Goal: Navigation & Orientation: Find specific page/section

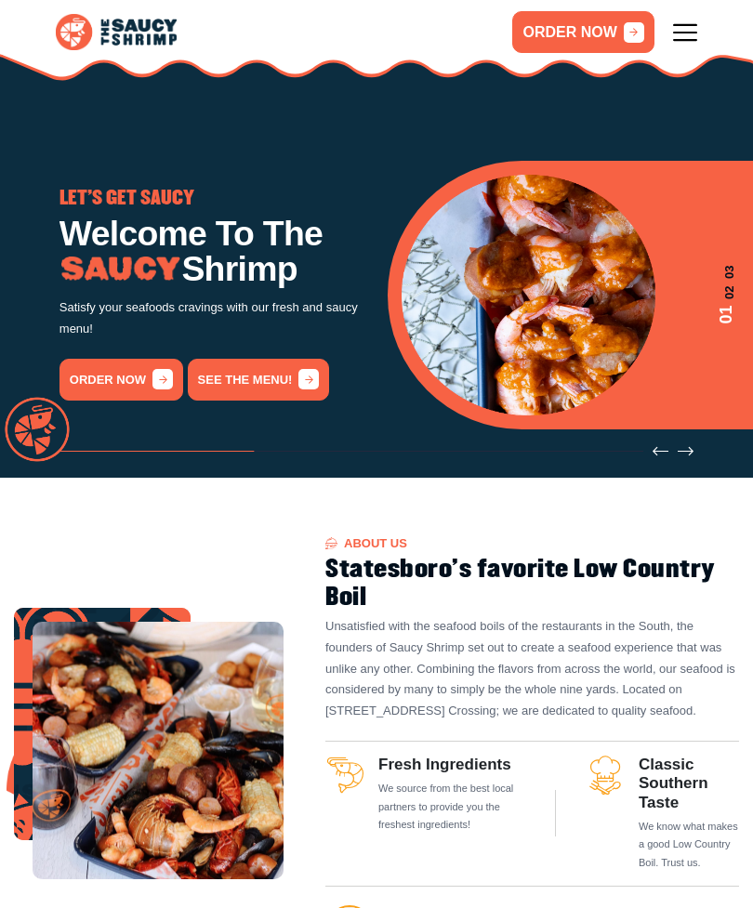
scroll to position [96, 0]
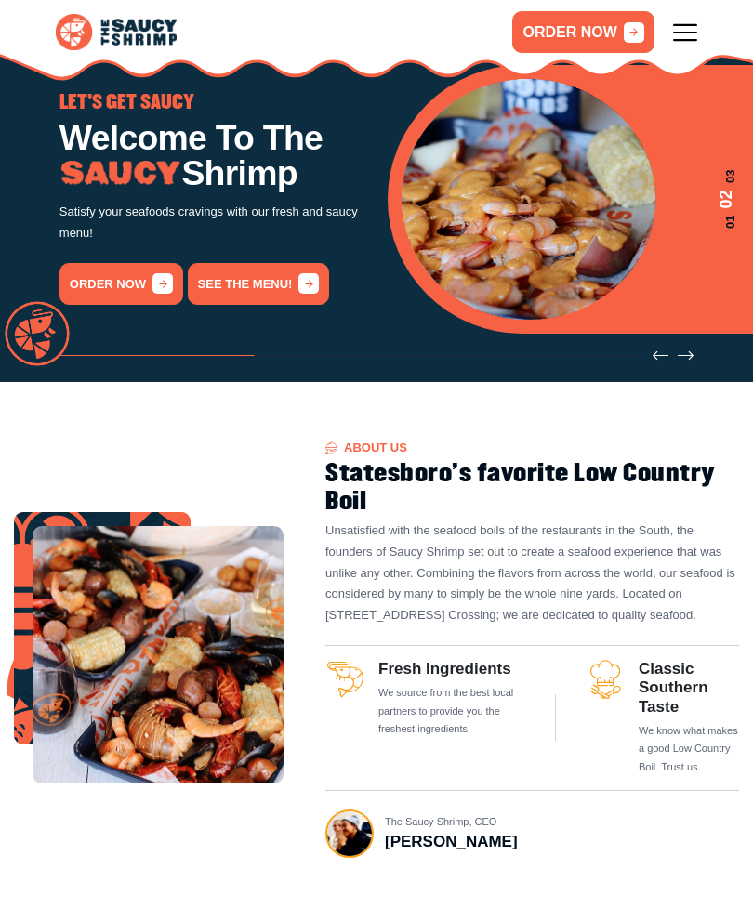
click at [655, 352] on icon "Previous slide" at bounding box center [660, 356] width 16 height 16
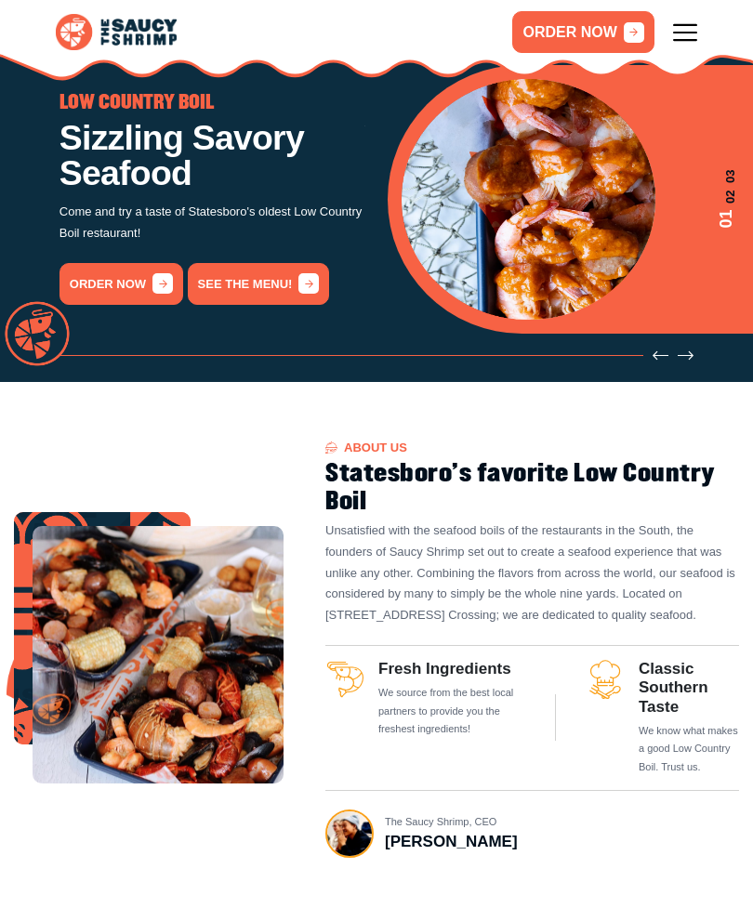
click at [661, 348] on icon "Previous slide" at bounding box center [660, 356] width 16 height 16
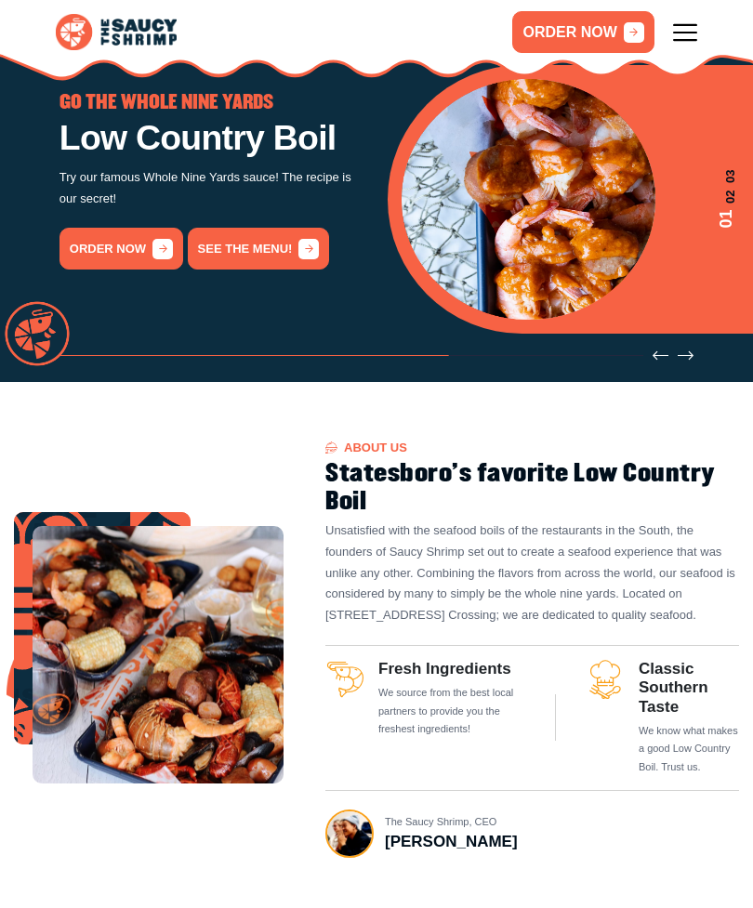
click at [654, 353] on icon "Previous slide" at bounding box center [660, 356] width 16 height 16
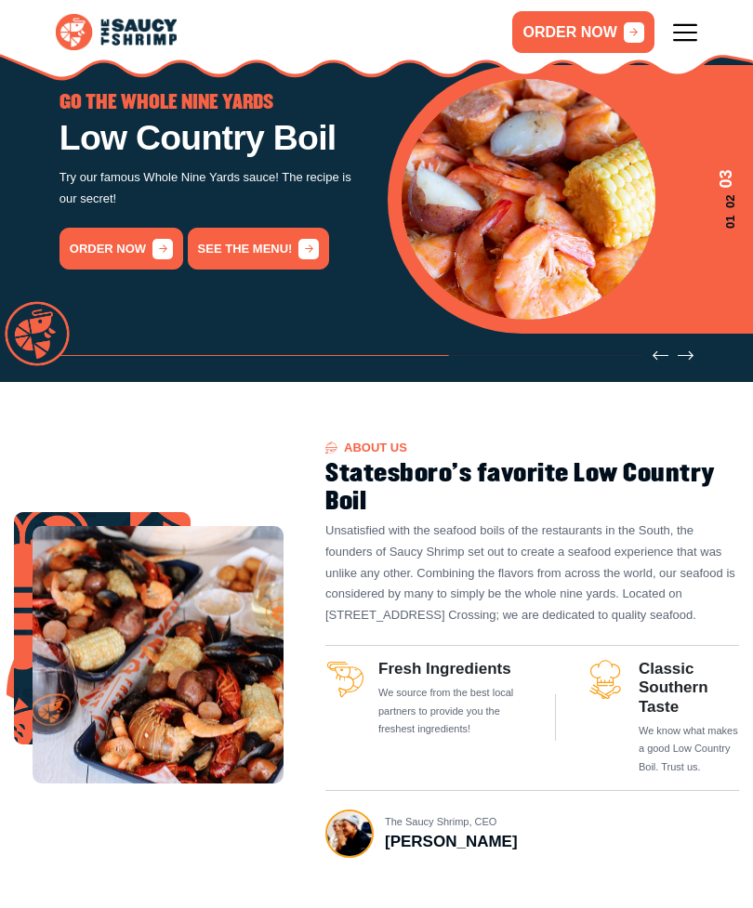
click at [658, 357] on icon "Previous slide" at bounding box center [660, 356] width 16 height 16
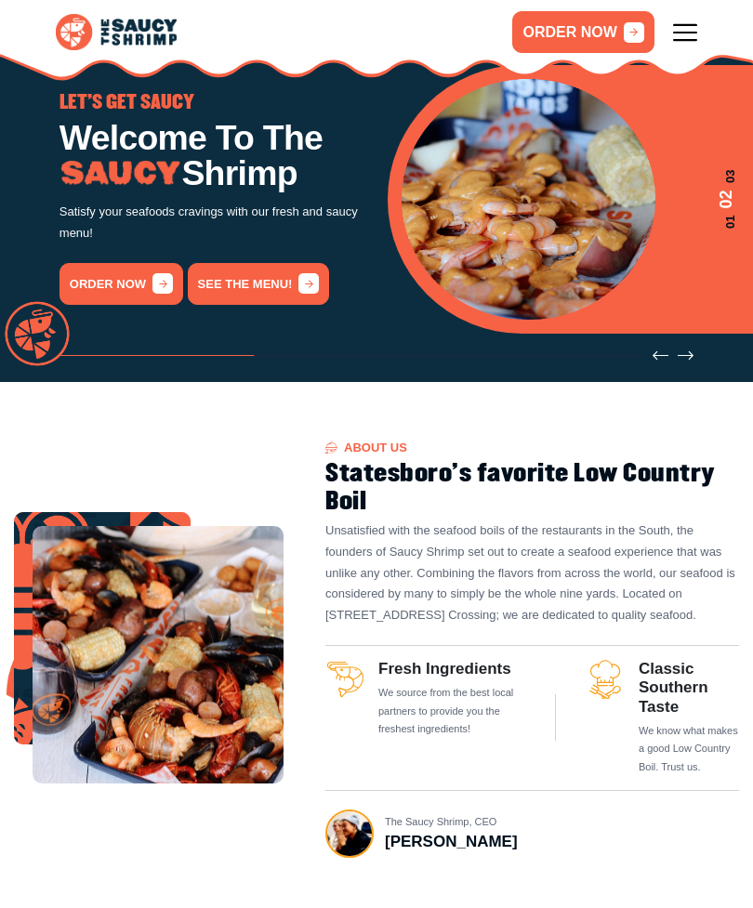
click at [268, 285] on link "See the menu!" at bounding box center [259, 284] width 142 height 42
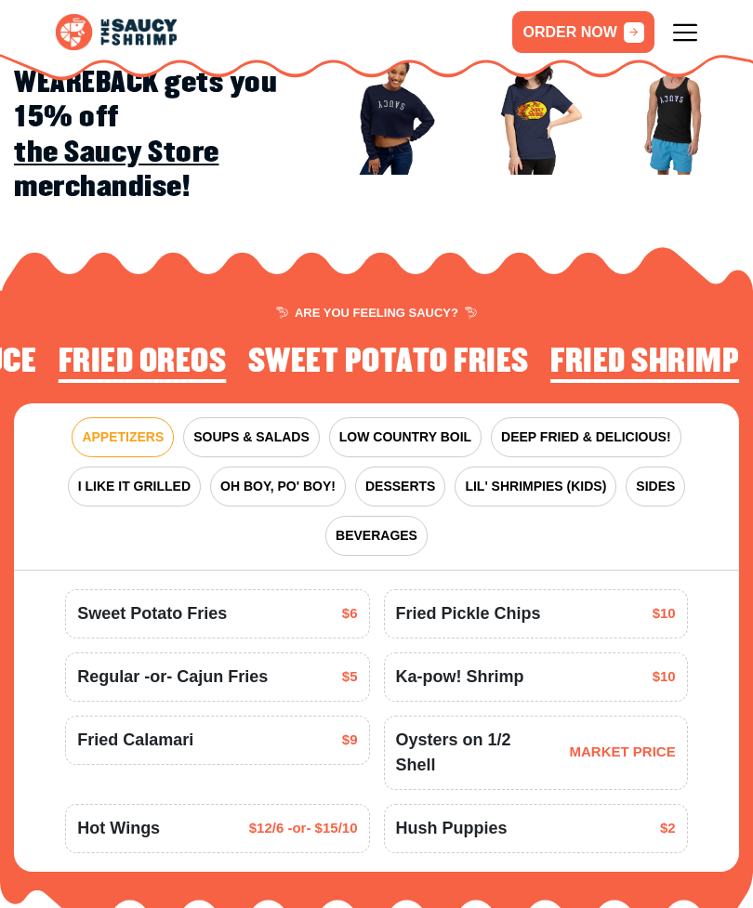
scroll to position [1505, 0]
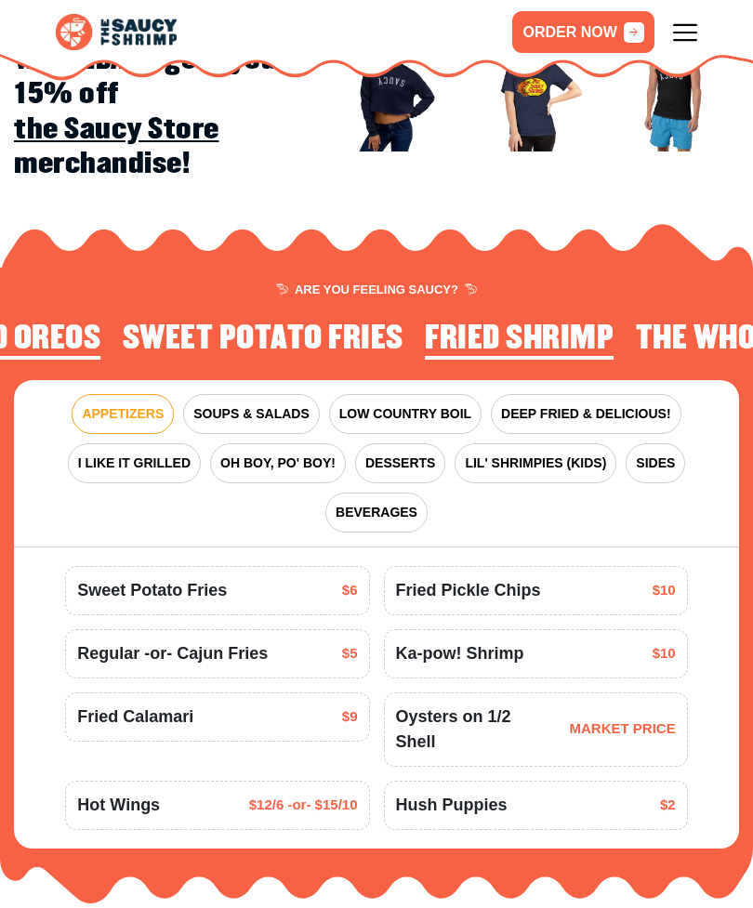
click at [260, 404] on span "SOUPS & SALADS" at bounding box center [250, 414] width 115 height 20
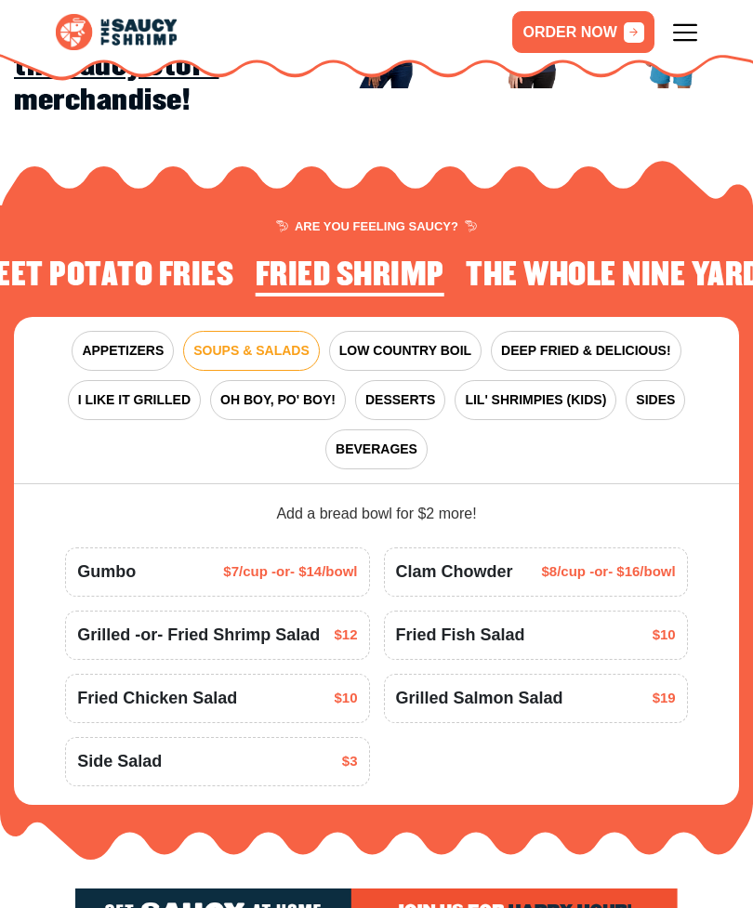
scroll to position [1567, 0]
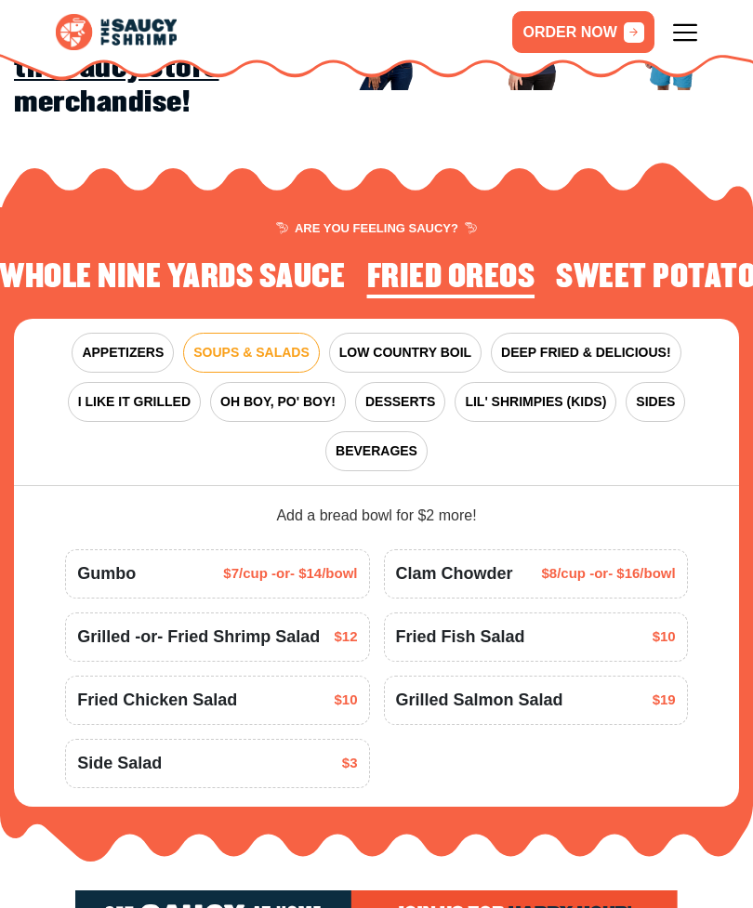
click at [440, 343] on span "LOW COUNTRY BOIL" at bounding box center [405, 353] width 132 height 20
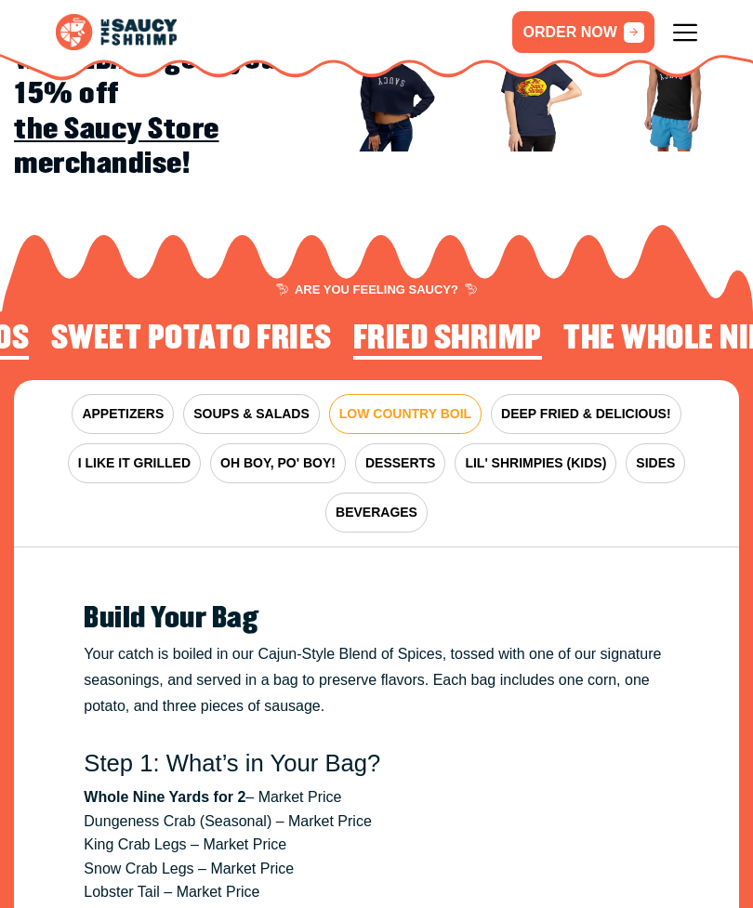
scroll to position [1652, 0]
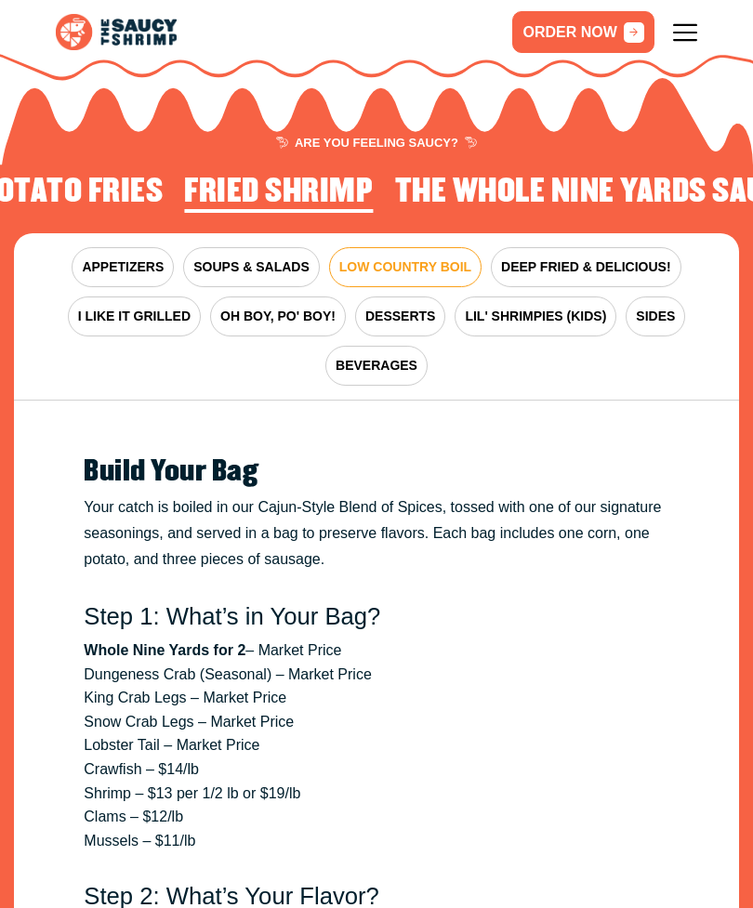
click at [173, 296] on button "I LIKE IT GRILLED" at bounding box center [134, 316] width 133 height 40
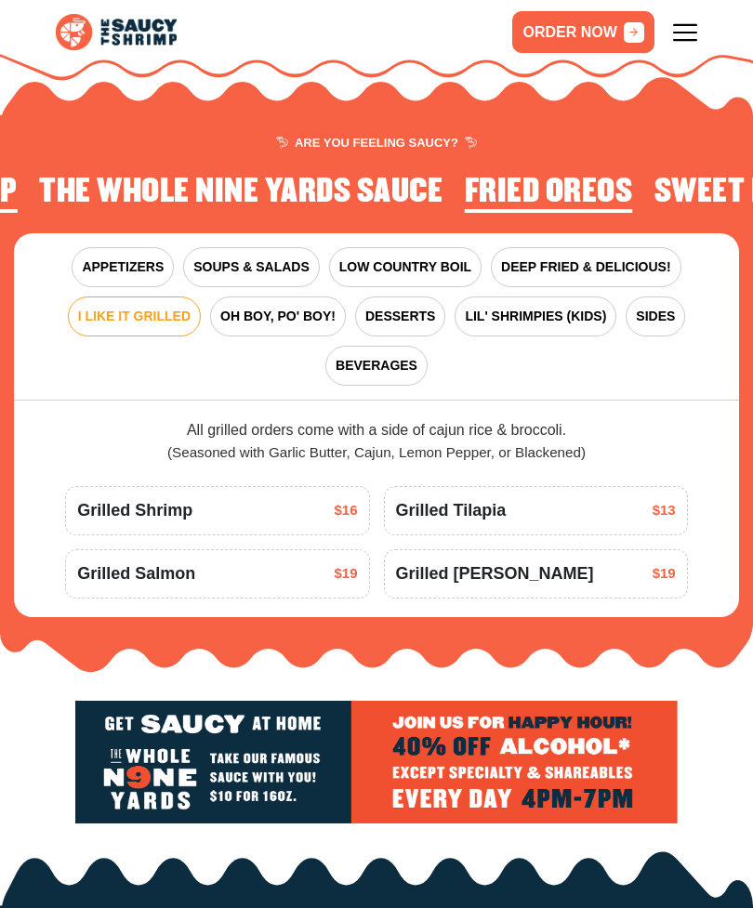
click at [305, 307] on span "OH BOY, PO' BOY!" at bounding box center [277, 317] width 115 height 20
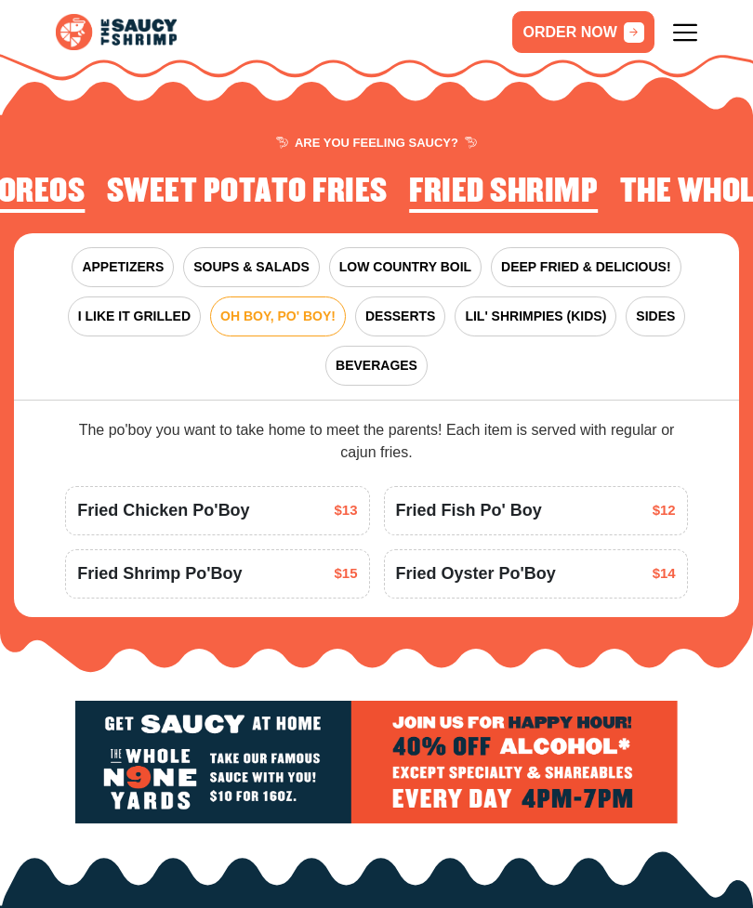
click at [650, 257] on span "DEEP FRIED & DELICIOUS!" at bounding box center [586, 267] width 170 height 20
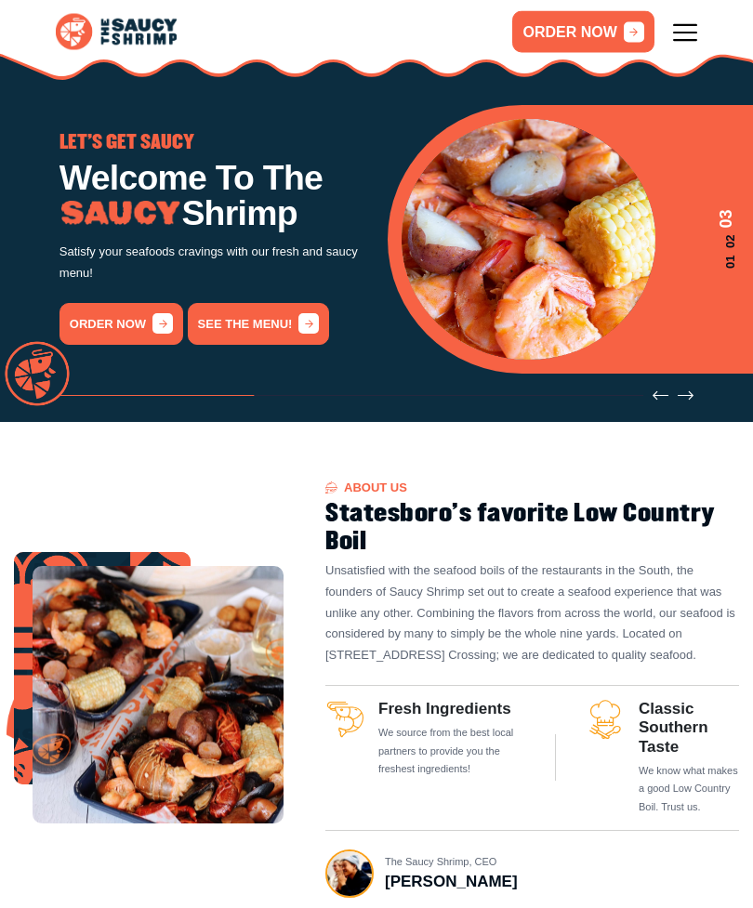
scroll to position [0, 0]
